Goal: Browse casually: Explore the website without a specific task or goal

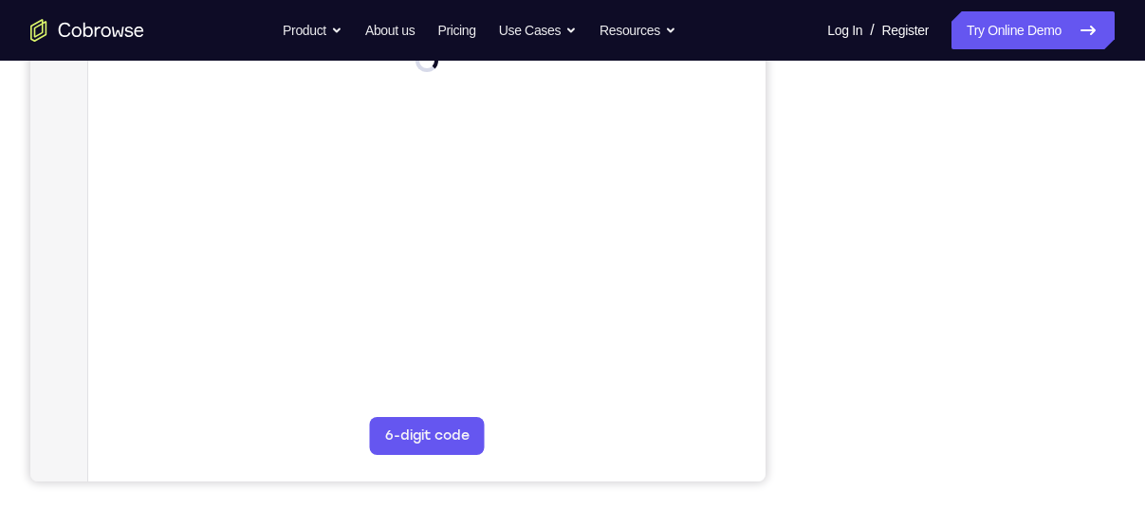
scroll to position [361, 0]
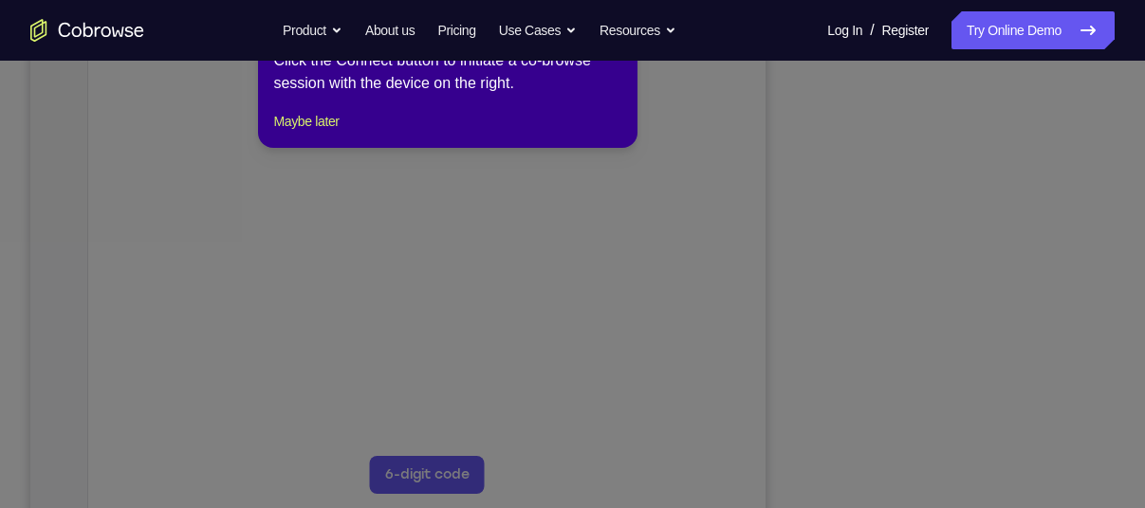
click at [950, 479] on icon at bounding box center [579, 254] width 1159 height 508
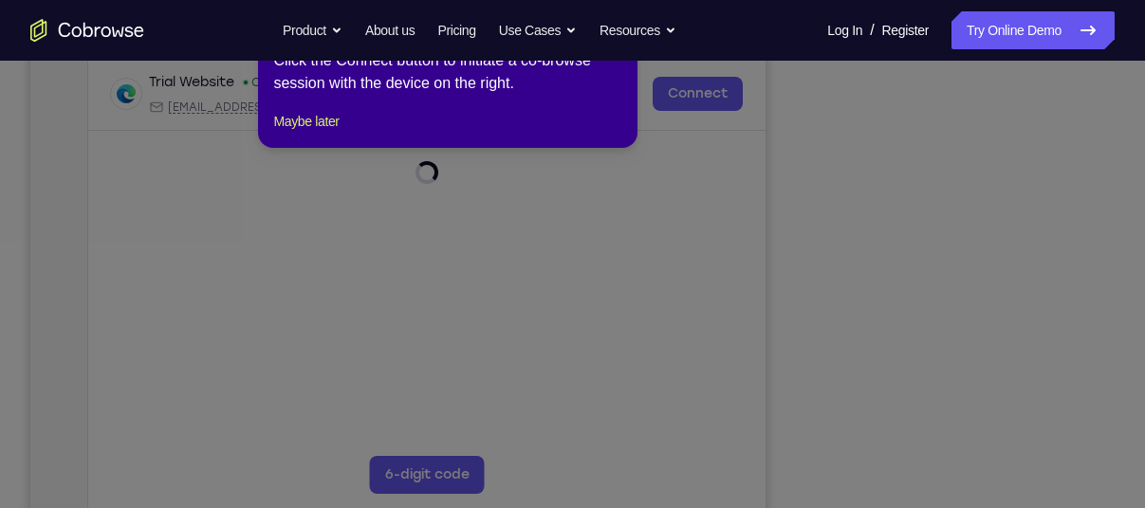
click at [302, 148] on div "1 of 8 × Click the Connect button to initiate a co-browse session with the devi…" at bounding box center [447, 74] width 379 height 148
drag, startPoint x: 326, startPoint y: 155, endPoint x: 526, endPoint y: 358, distance: 284.4
click at [326, 133] on button "Maybe later" at bounding box center [305, 121] width 65 height 23
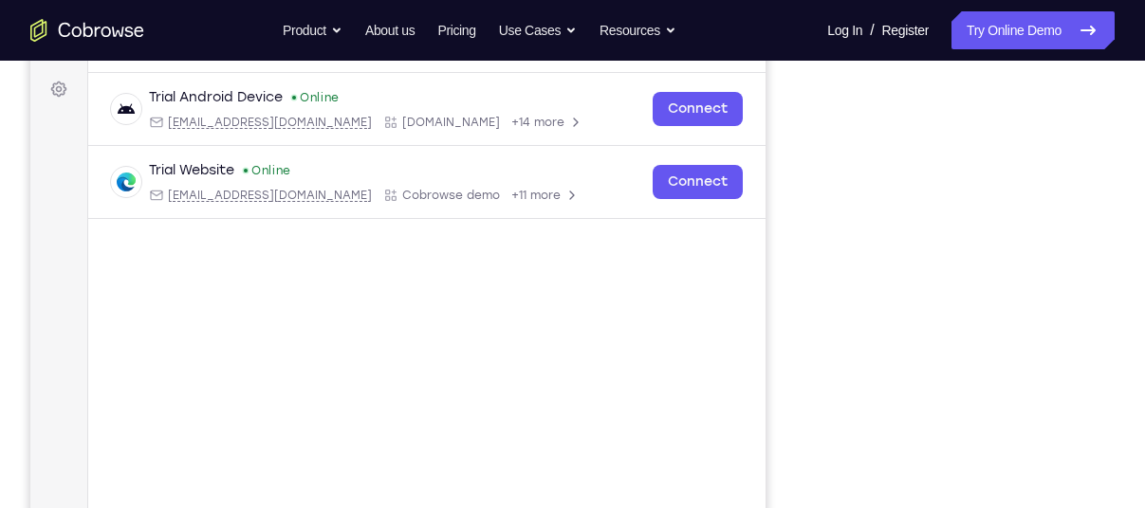
scroll to position [319, 0]
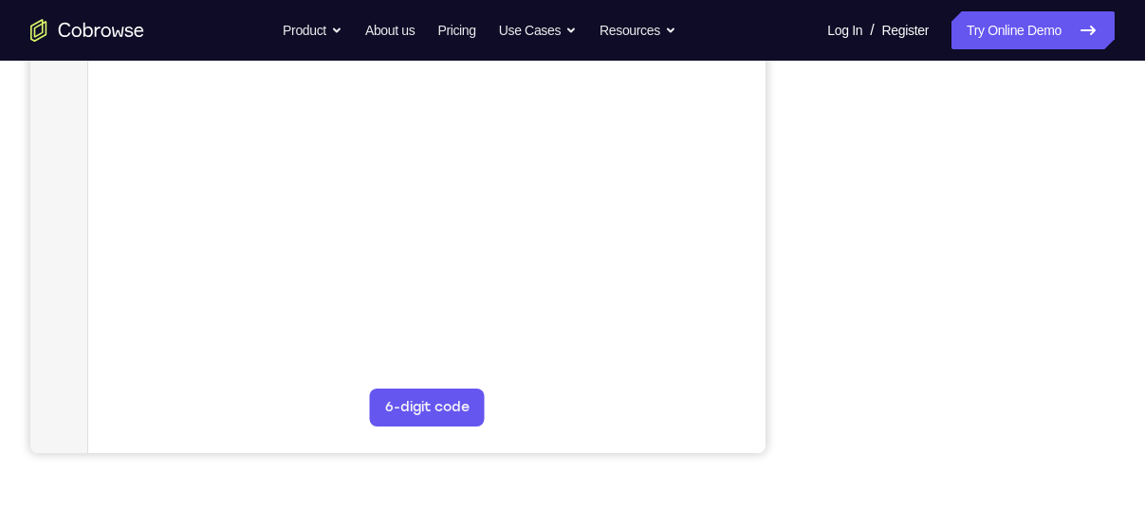
scroll to position [431, 0]
drag, startPoint x: 30, startPoint y: -184, endPoint x: 762, endPoint y: 238, distance: 844.5
click at [762, 238] on main "demo_id 2174290528 2174290528 Email User ID Device ID Device name 6-digit code …" at bounding box center [426, 179] width 677 height 636
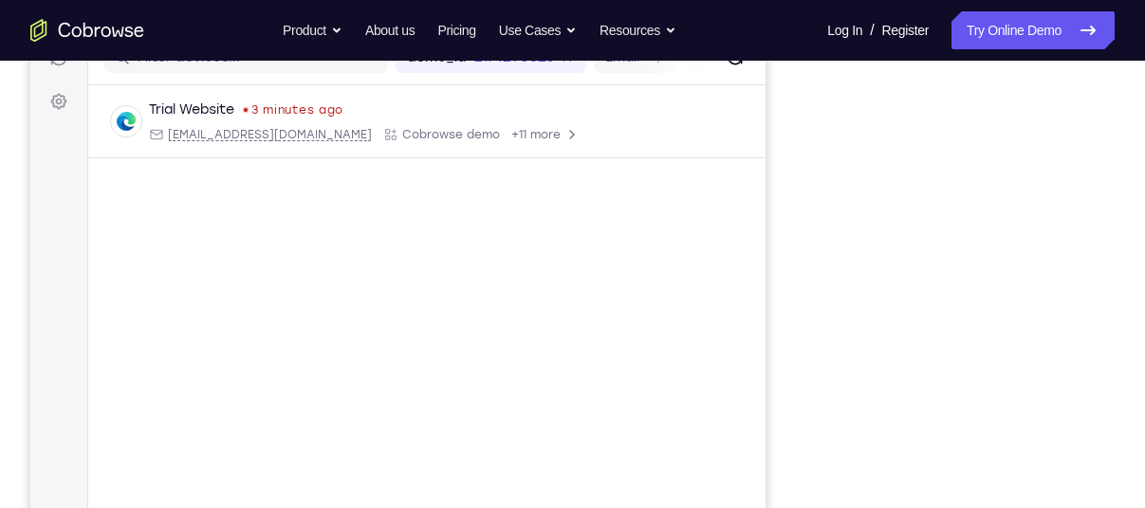
scroll to position [260, 0]
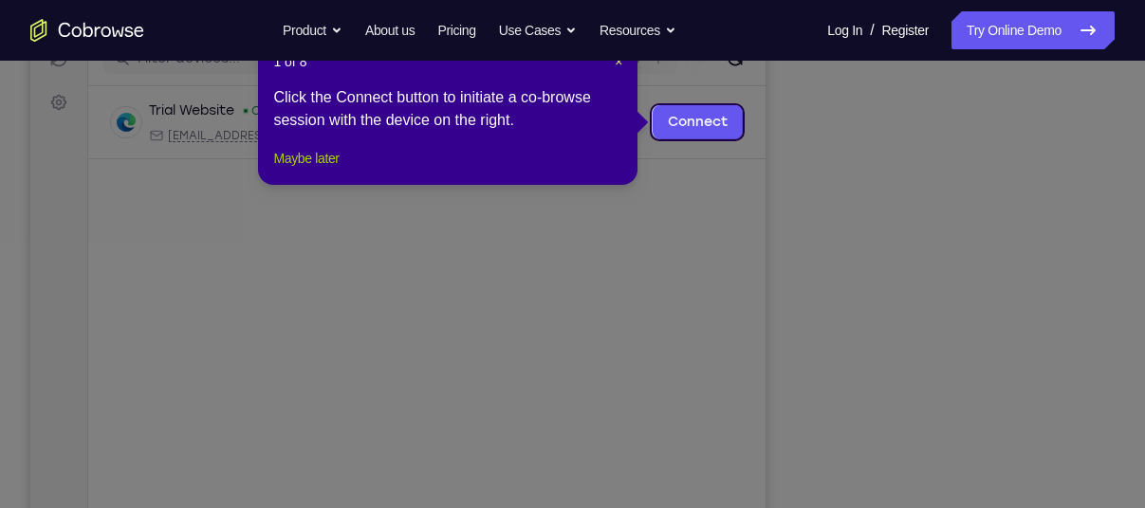
click at [339, 170] on button "Maybe later" at bounding box center [305, 158] width 65 height 23
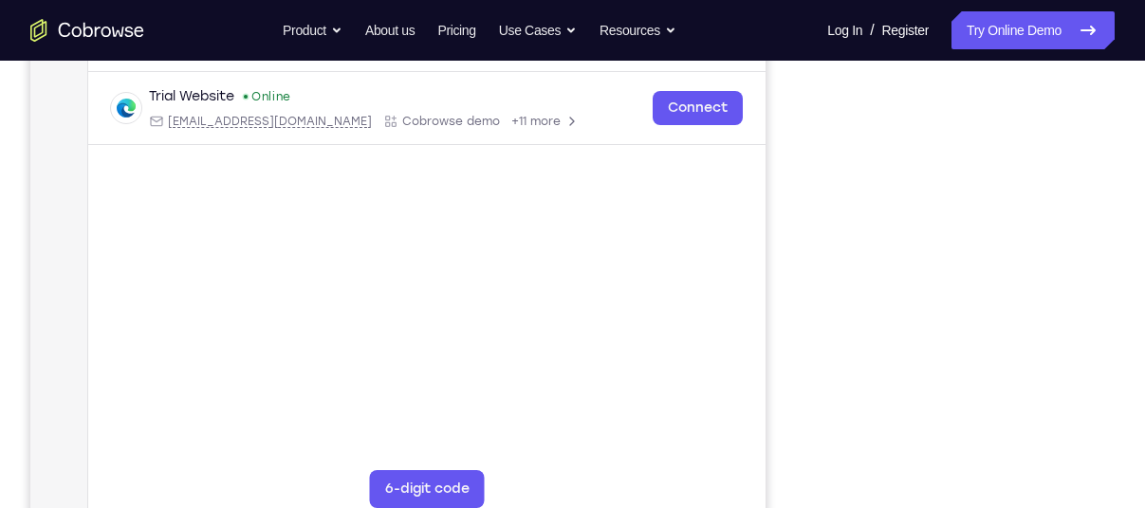
scroll to position [349, 0]
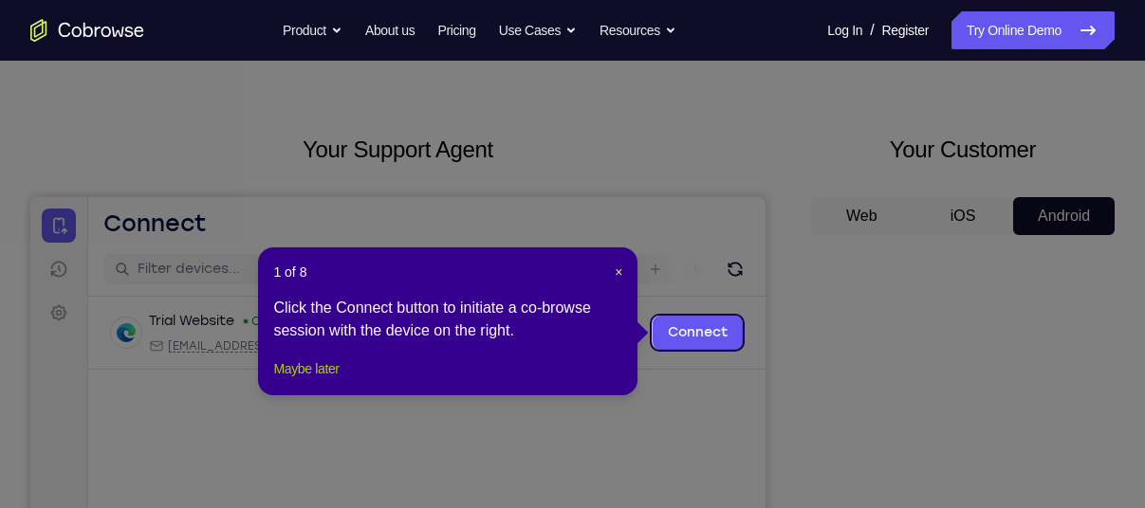
click at [313, 380] on button "Maybe later" at bounding box center [305, 369] width 65 height 23
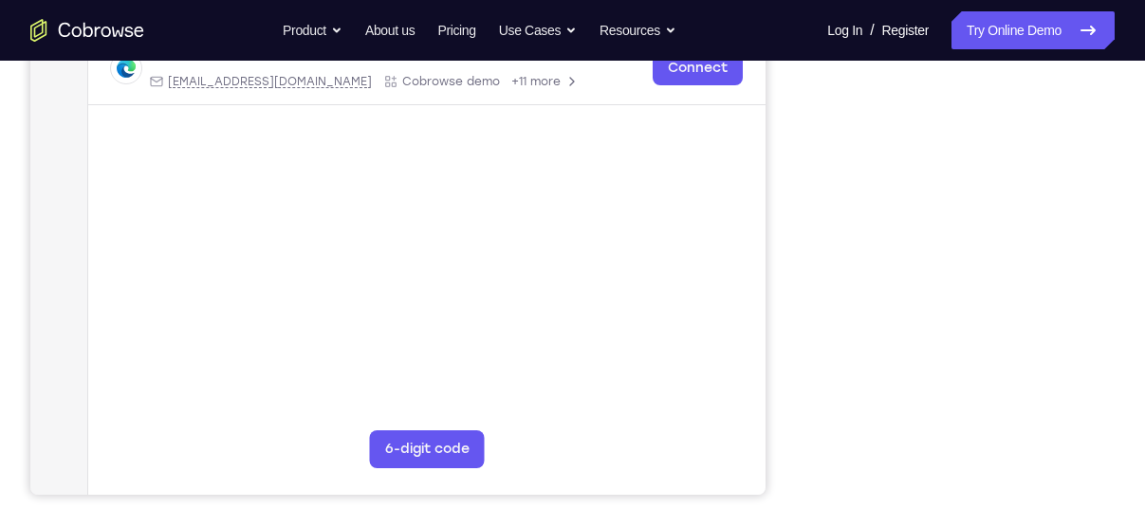
scroll to position [388, 0]
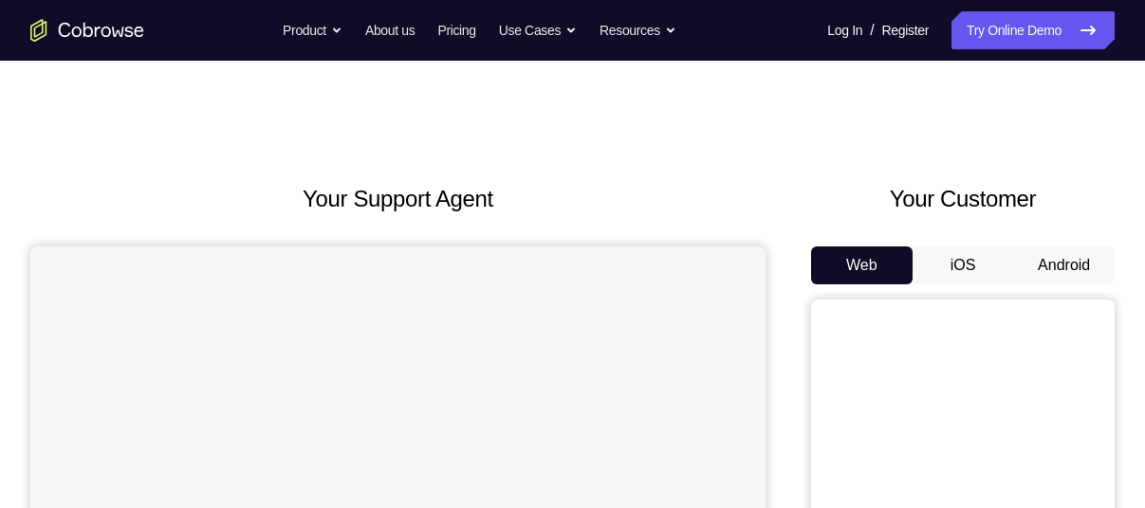
click at [1066, 261] on button "Android" at bounding box center [1064, 266] width 102 height 38
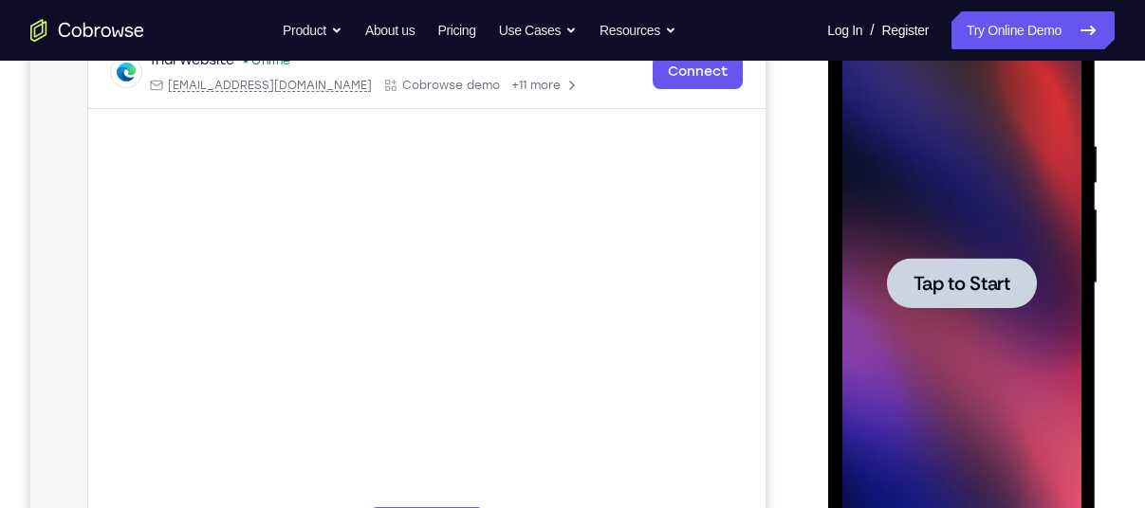
click at [976, 275] on span "Tap to Start" at bounding box center [961, 283] width 97 height 19
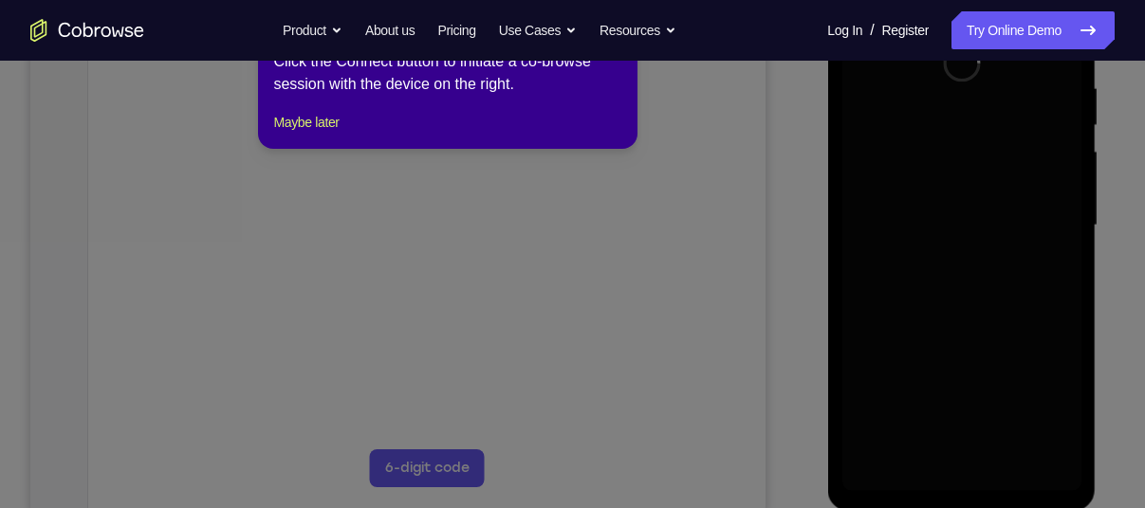
scroll to position [369, 0]
click at [315, 133] on button "Maybe later" at bounding box center [305, 121] width 65 height 23
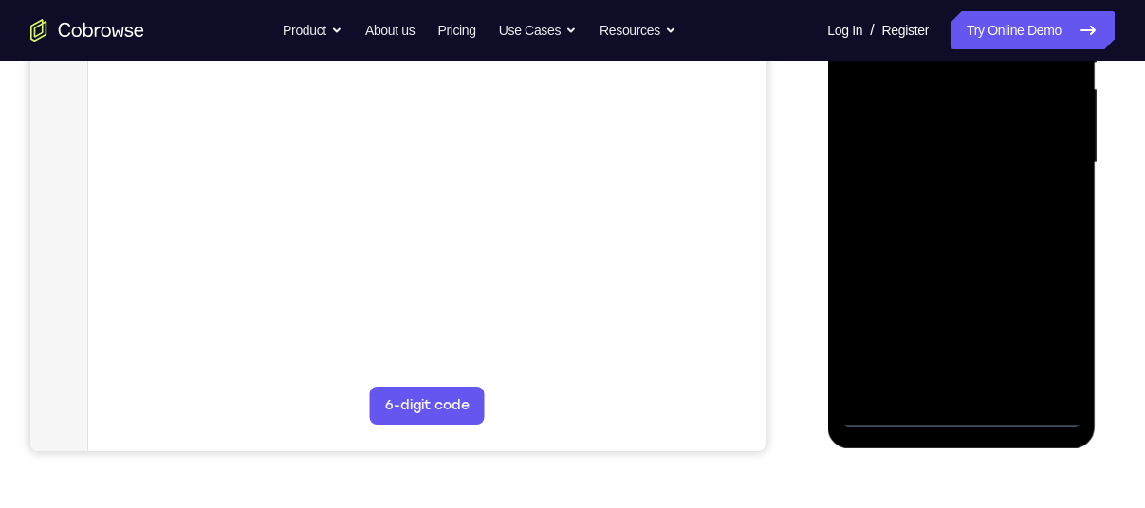
scroll to position [432, 0]
click at [971, 410] on div at bounding box center [960, 162] width 239 height 531
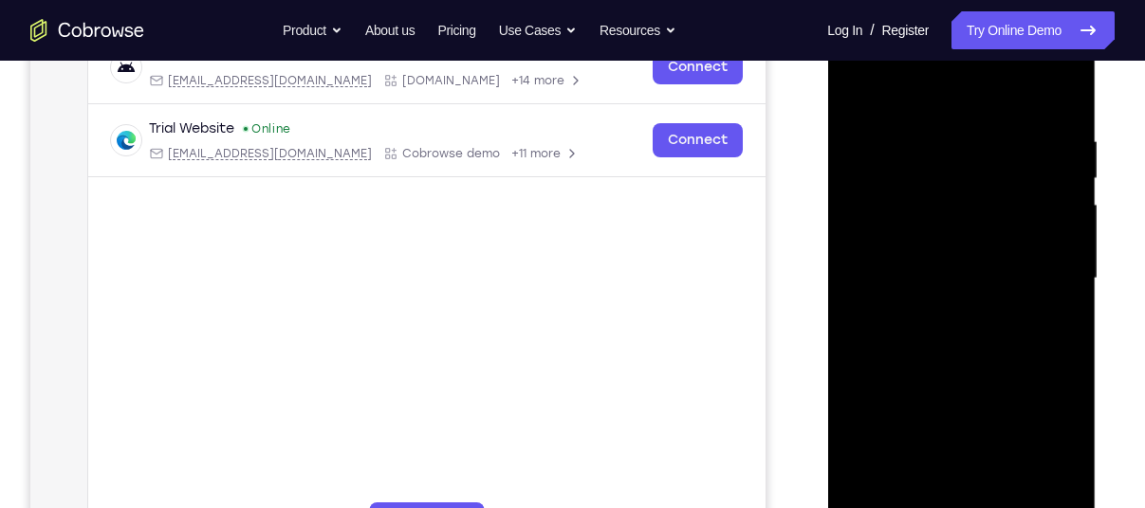
scroll to position [314, 0]
click at [1058, 448] on div at bounding box center [960, 279] width 239 height 531
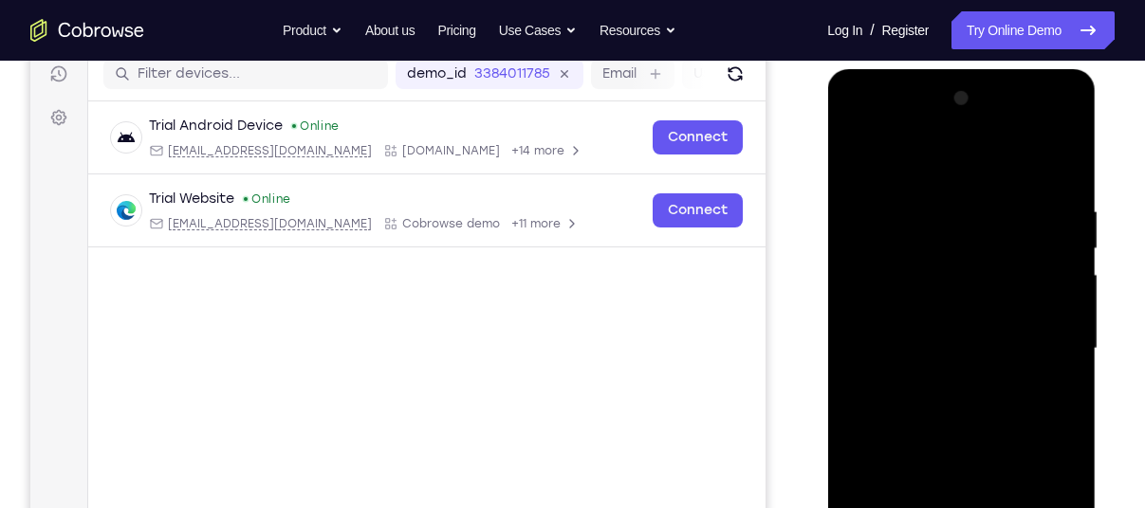
scroll to position [242, 0]
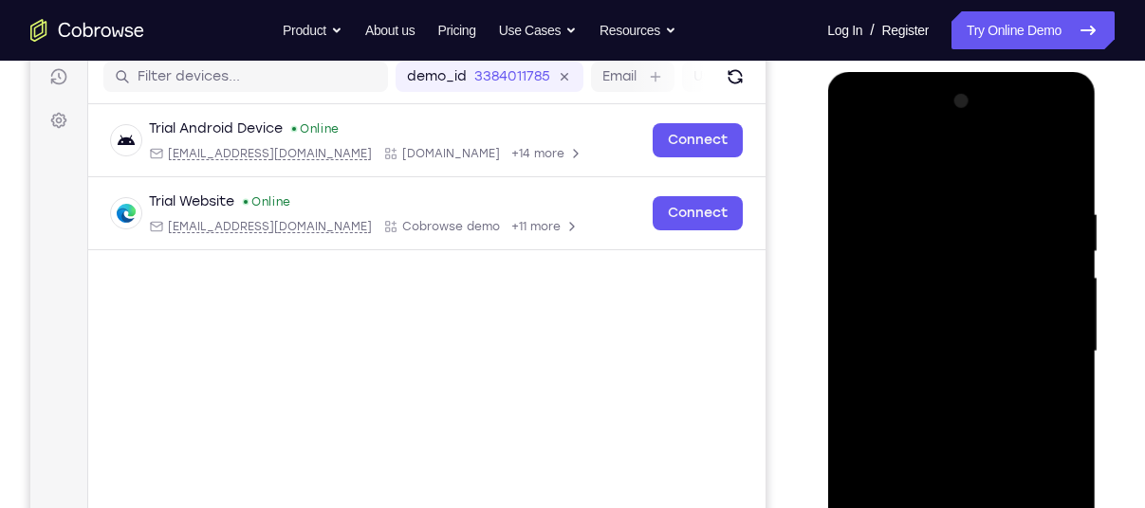
click at [862, 156] on div at bounding box center [960, 351] width 239 height 531
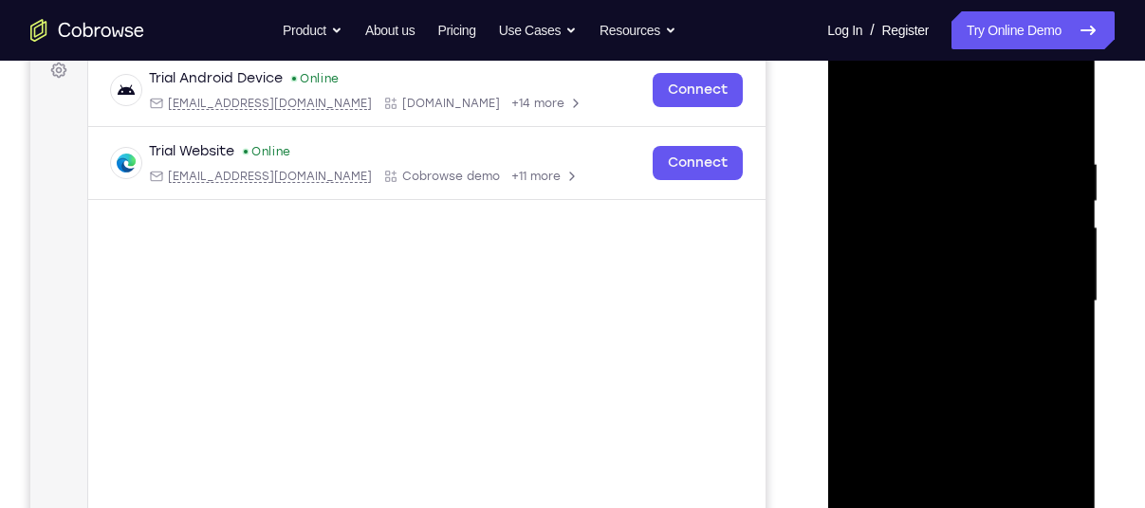
scroll to position [293, 0]
click at [1034, 295] on div at bounding box center [960, 300] width 239 height 531
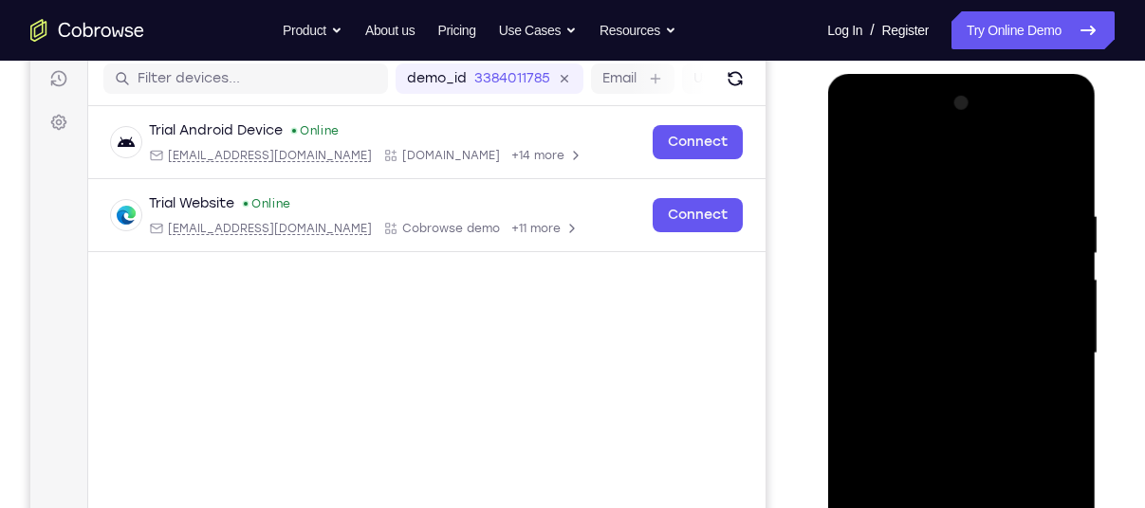
scroll to position [289, 0]
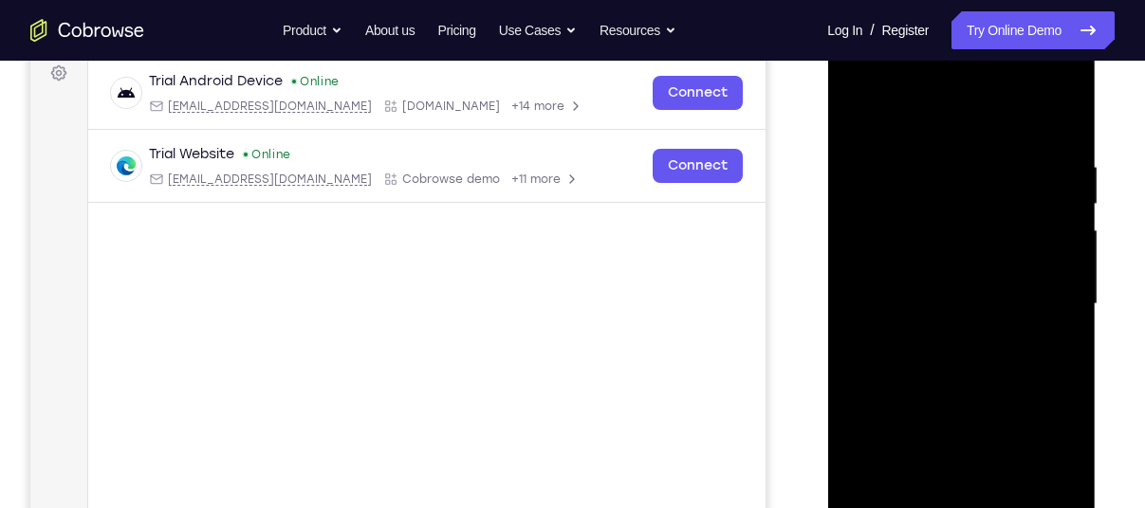
click at [941, 341] on div at bounding box center [960, 304] width 239 height 531
click at [920, 279] on div at bounding box center [960, 304] width 239 height 531
click at [891, 268] on div at bounding box center [960, 304] width 239 height 531
click at [887, 296] on div at bounding box center [960, 304] width 239 height 531
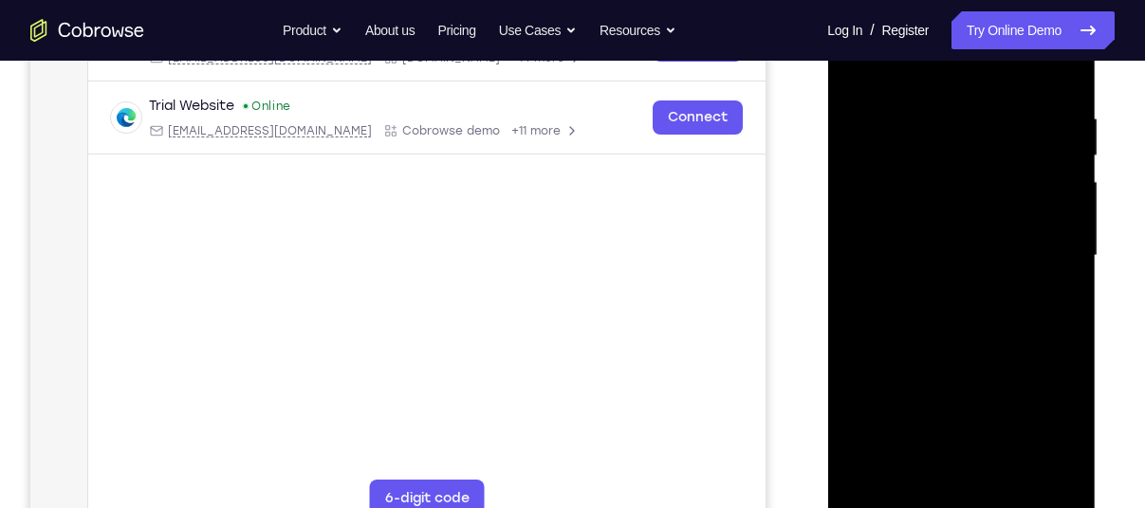
click at [938, 329] on div at bounding box center [960, 256] width 239 height 531
click at [1069, 453] on div at bounding box center [960, 256] width 239 height 531
drag, startPoint x: 1029, startPoint y: 413, endPoint x: 973, endPoint y: 329, distance: 100.5
click at [973, 329] on div at bounding box center [960, 256] width 239 height 531
click at [866, 192] on div at bounding box center [960, 256] width 239 height 531
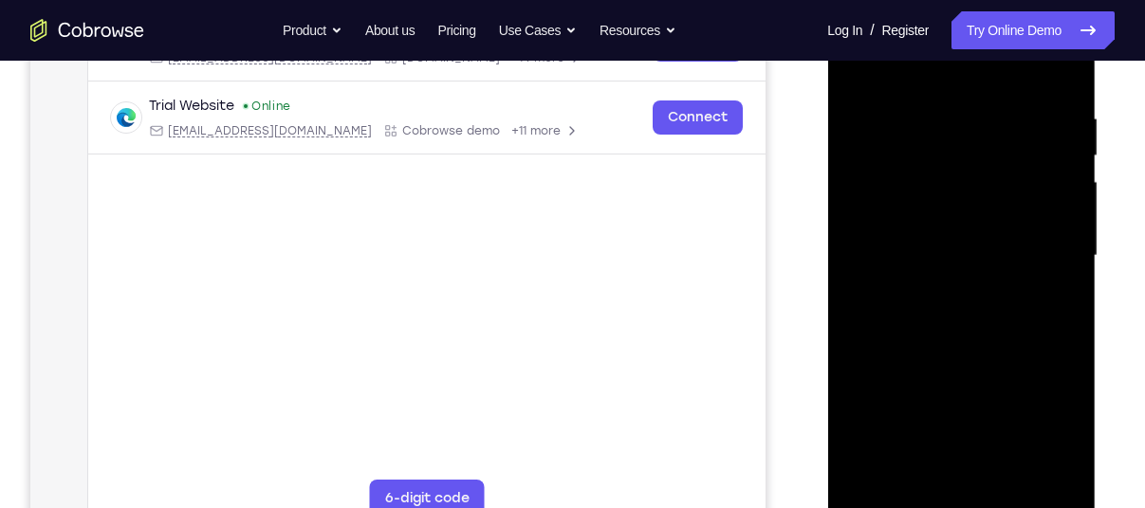
click at [1007, 480] on div at bounding box center [960, 256] width 239 height 531
click at [849, 65] on div at bounding box center [960, 256] width 239 height 531
click at [915, 301] on div at bounding box center [960, 256] width 239 height 531
click at [919, 201] on div at bounding box center [960, 256] width 239 height 531
click at [886, 231] on div at bounding box center [960, 256] width 239 height 531
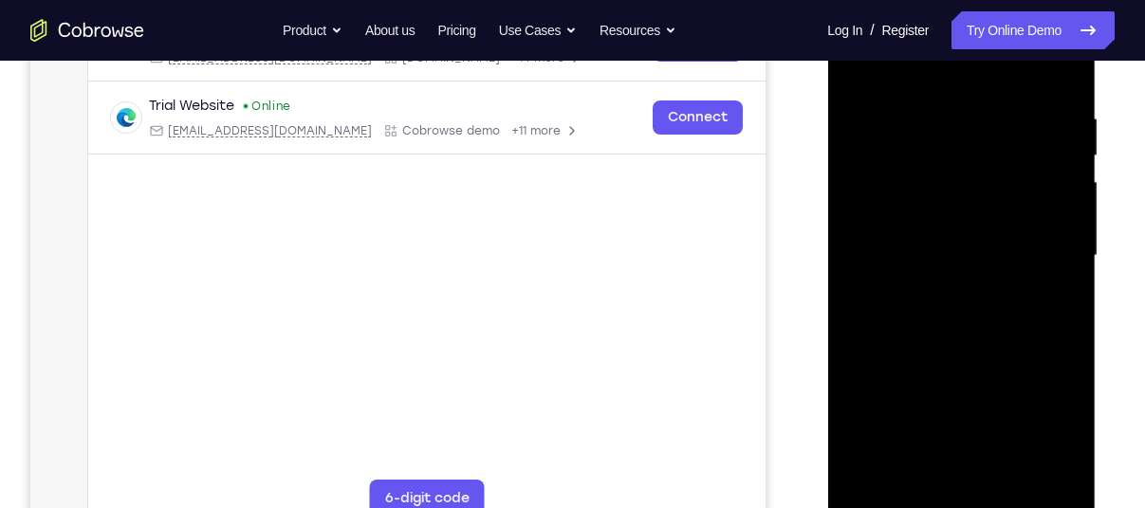
drag, startPoint x: 925, startPoint y: 330, endPoint x: 912, endPoint y: 232, distance: 98.6
click at [912, 232] on div at bounding box center [960, 256] width 239 height 531
drag, startPoint x: 975, startPoint y: 412, endPoint x: 944, endPoint y: 290, distance: 125.4
click at [944, 290] on div at bounding box center [960, 256] width 239 height 531
click at [885, 264] on div at bounding box center [960, 256] width 239 height 531
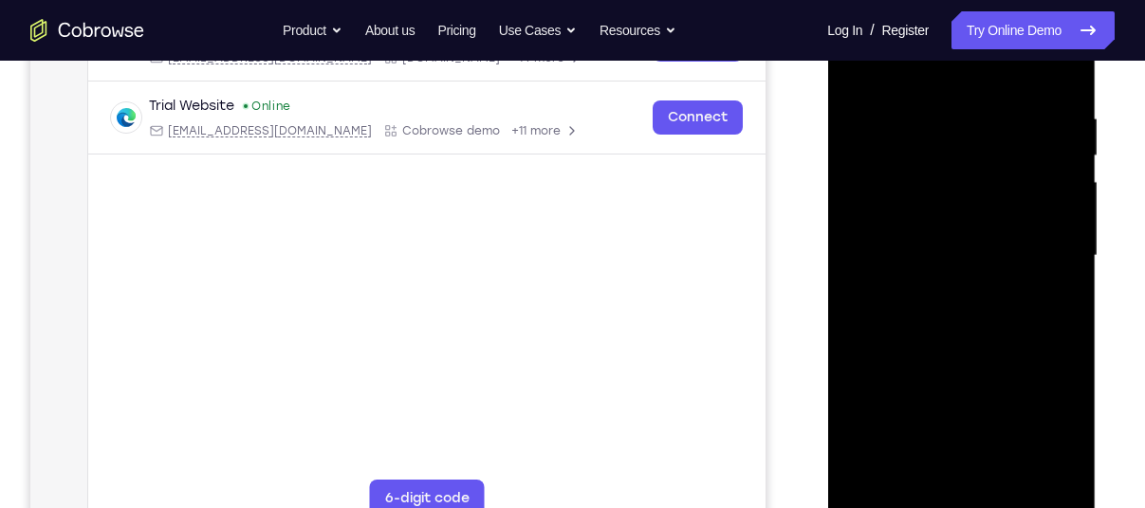
click at [885, 130] on div at bounding box center [960, 256] width 239 height 531
click at [856, 65] on div at bounding box center [960, 256] width 239 height 531
click at [1008, 473] on div at bounding box center [960, 256] width 239 height 531
click at [917, 361] on div at bounding box center [960, 256] width 239 height 531
